Goal: Task Accomplishment & Management: Manage account settings

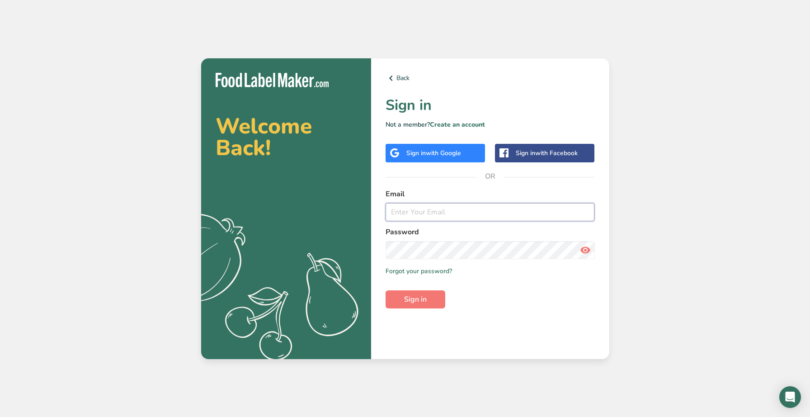
click at [458, 211] on input "email" at bounding box center [490, 212] width 209 height 18
paste input "[PERSON_NAME][EMAIL_ADDRESS][DOMAIN_NAME]"
type input "[PERSON_NAME][EMAIL_ADDRESS][DOMAIN_NAME]"
click at [406, 318] on div "Back Sign in Not a member? Create an account Sign in with Google Sign in with F…" at bounding box center [490, 208] width 238 height 301
click at [416, 300] on span "Sign in" at bounding box center [415, 299] width 23 height 11
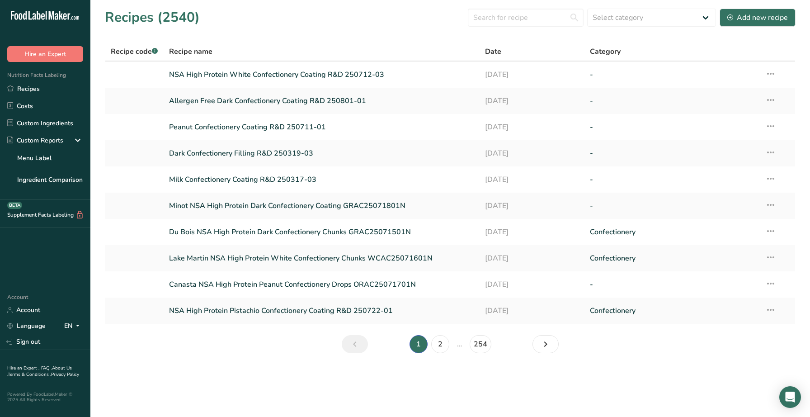
click at [550, 395] on main "Recipes (2540) Select category All Baked Goods [GEOGRAPHIC_DATA] Confectionery …" at bounding box center [405, 208] width 810 height 417
click at [61, 84] on link "Recipes" at bounding box center [45, 88] width 90 height 17
click at [52, 124] on link "Custom Ingredients" at bounding box center [45, 122] width 90 height 17
